Goal: Task Accomplishment & Management: Manage account settings

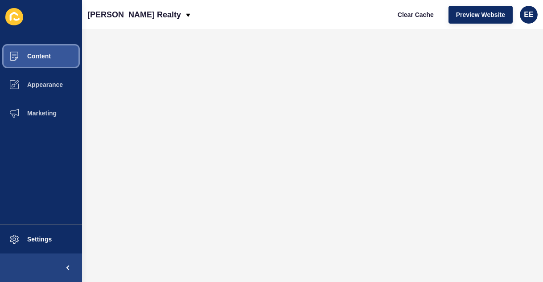
click at [48, 50] on button "Content" at bounding box center [41, 56] width 82 height 29
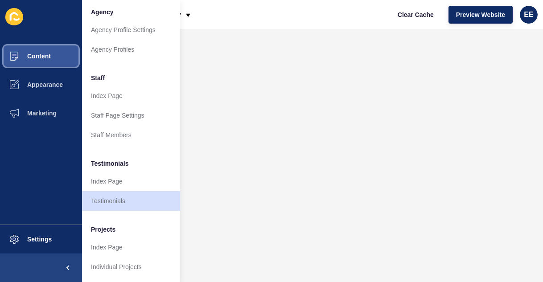
scroll to position [241, 0]
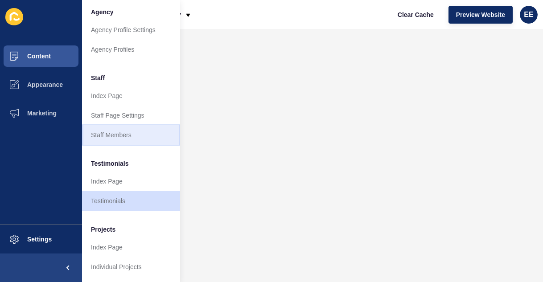
click at [128, 134] on link "Staff Members" at bounding box center [131, 135] width 98 height 20
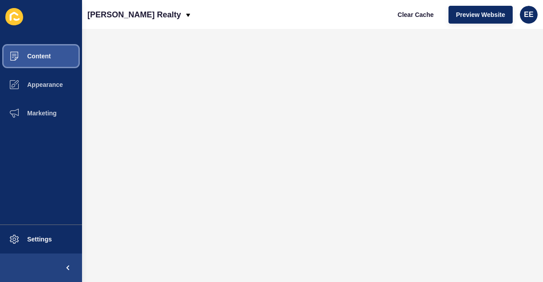
click at [48, 53] on span "Content" at bounding box center [25, 56] width 52 height 7
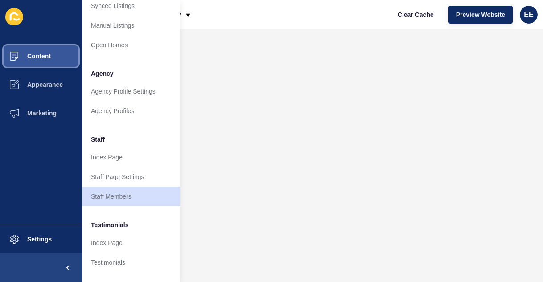
scroll to position [180, 0]
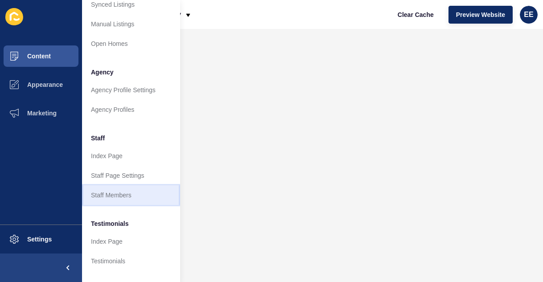
click at [129, 197] on link "Staff Members" at bounding box center [131, 195] width 98 height 20
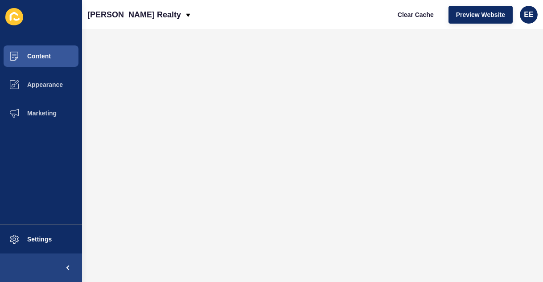
scroll to position [0, 0]
click at [45, 57] on span "Content" at bounding box center [25, 56] width 52 height 7
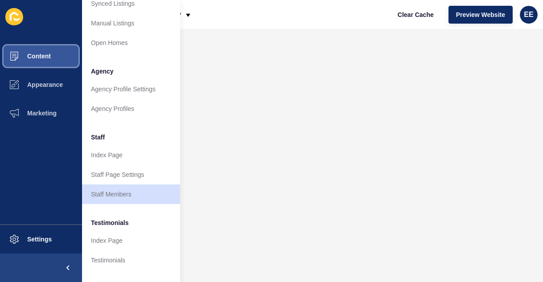
scroll to position [247, 0]
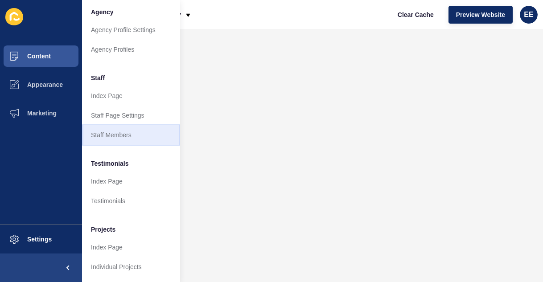
click at [127, 130] on link "Staff Members" at bounding box center [131, 135] width 98 height 20
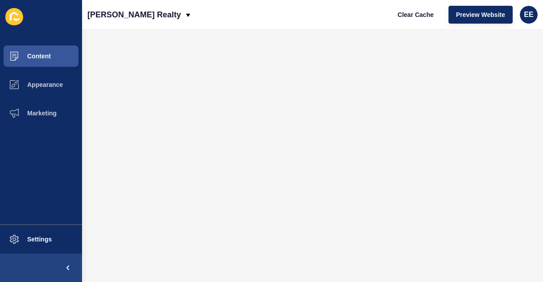
scroll to position [0, 0]
click at [28, 56] on span "Content" at bounding box center [25, 56] width 52 height 7
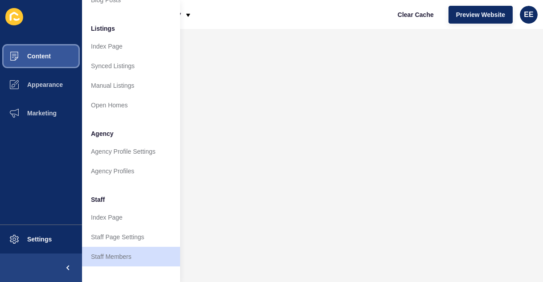
scroll to position [148, 0]
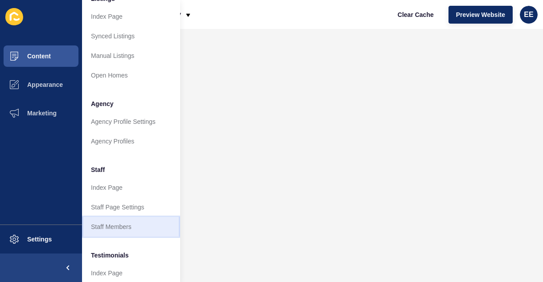
click at [136, 234] on link "Staff Members" at bounding box center [131, 227] width 98 height 20
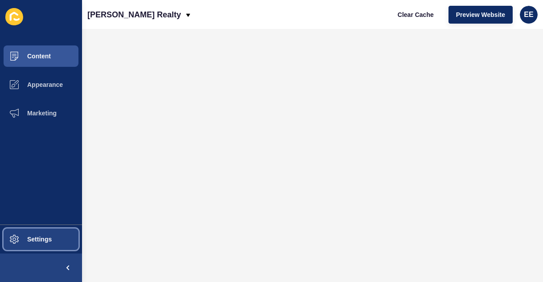
click at [32, 246] on button "Settings" at bounding box center [41, 239] width 82 height 29
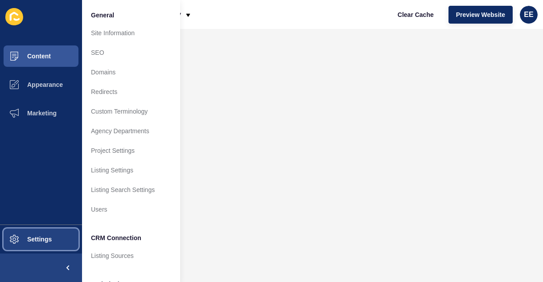
scroll to position [81, 0]
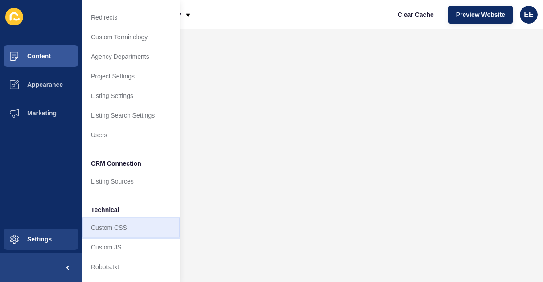
click at [131, 218] on link "Custom CSS" at bounding box center [131, 228] width 98 height 20
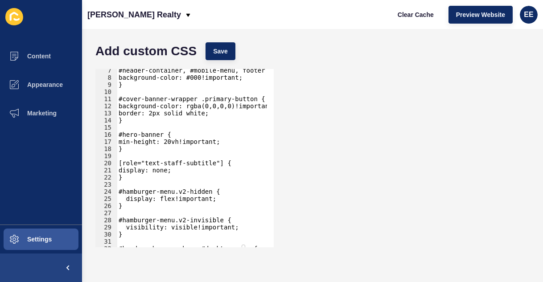
scroll to position [45, 0]
type textarea "min-height: 20vh!important;"
click at [168, 144] on div "#header-container, #mobile-menu, footer { background-color: #000!important; } #…" at bounding box center [192, 163] width 150 height 193
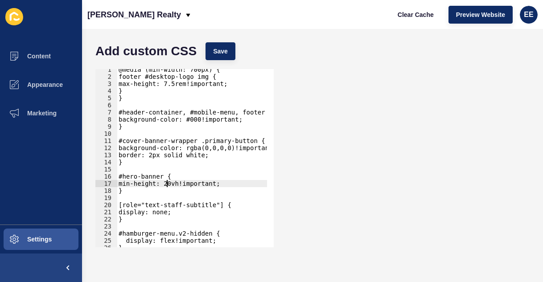
scroll to position [64, 0]
